Goal: Navigation & Orientation: Find specific page/section

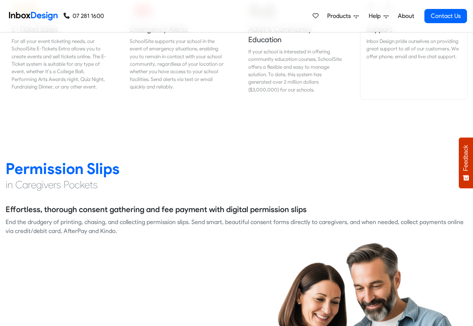
scroll to position [941, 0]
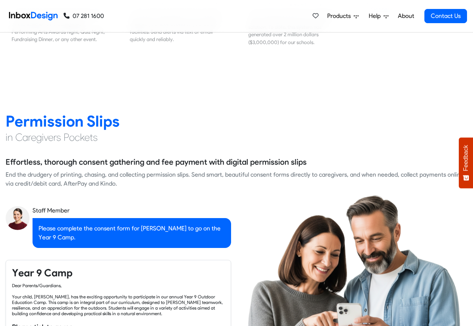
checkbox input "true"
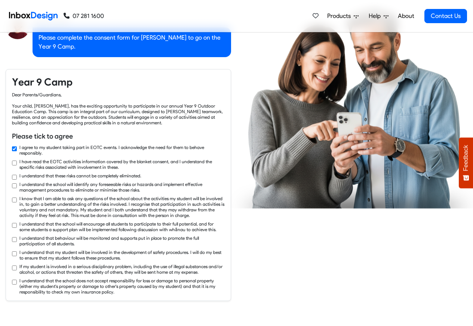
checkbox input "true"
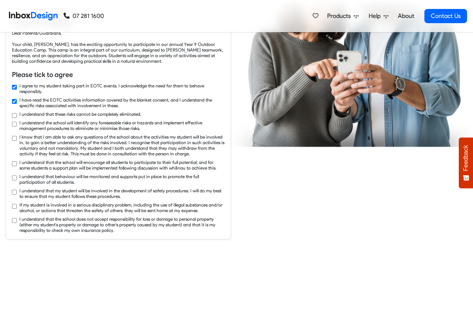
checkbox input "true"
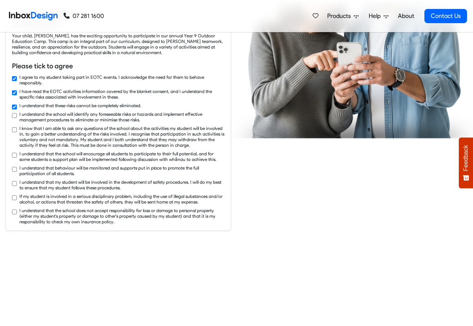
checkbox input "true"
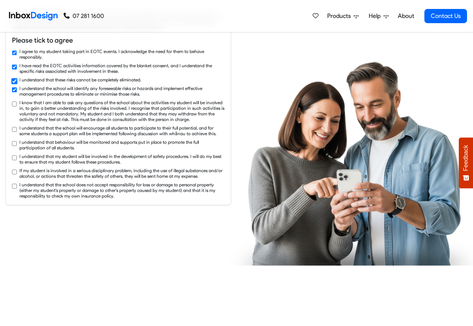
checkbox input "true"
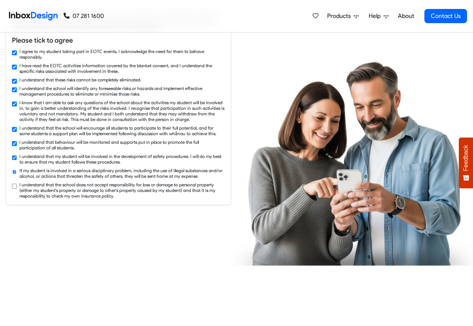
checkbox input "true"
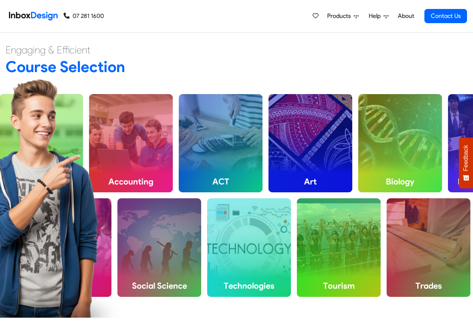
scroll to position [1883, 0]
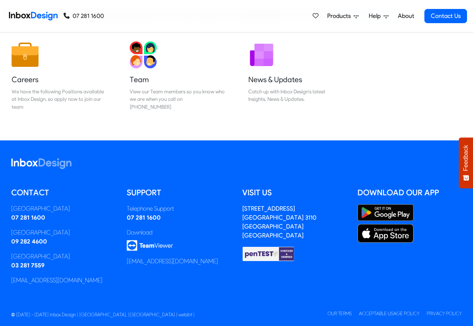
scroll to position [124, 0]
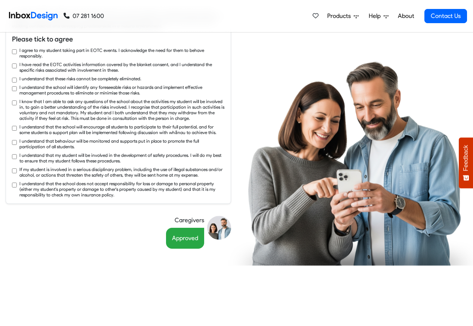
scroll to position [1255, 0]
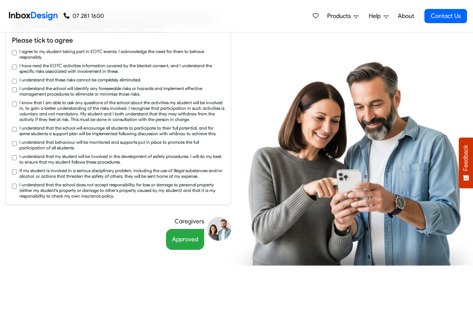
click at [82, 15] on link "07 281 1600" at bounding box center [84, 16] width 40 height 9
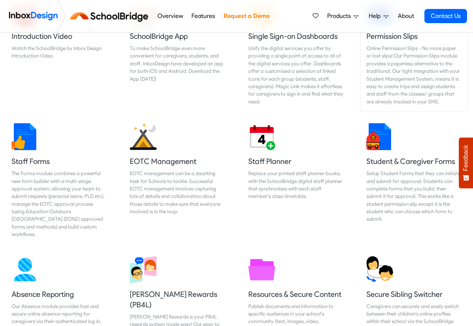
scroll to position [314, 0]
